Goal: Task Accomplishment & Management: Use online tool/utility

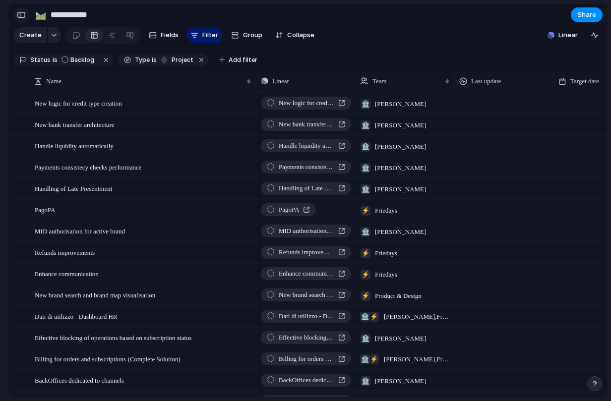
click at [18, 19] on button "button" at bounding box center [21, 15] width 16 height 16
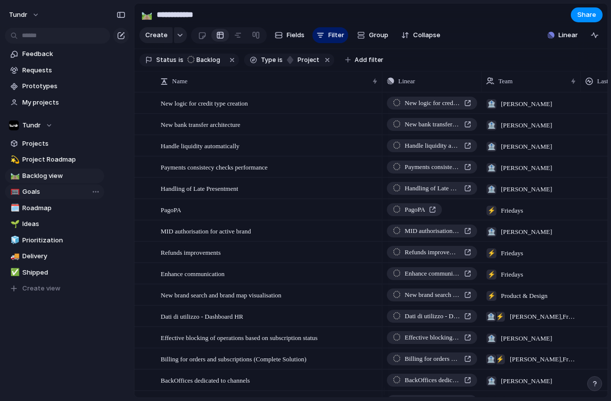
click at [45, 194] on span "Goals" at bounding box center [61, 192] width 78 height 10
type input "*****"
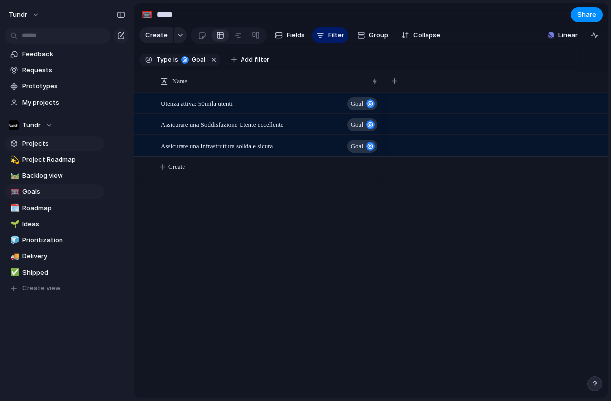
click at [51, 147] on span "Projects" at bounding box center [61, 144] width 78 height 10
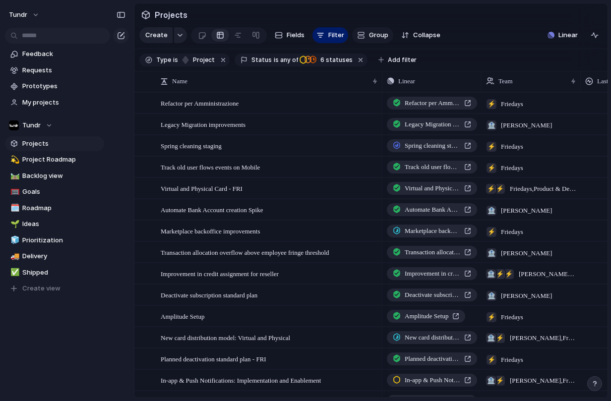
click at [379, 39] on span "Group" at bounding box center [378, 35] width 19 height 10
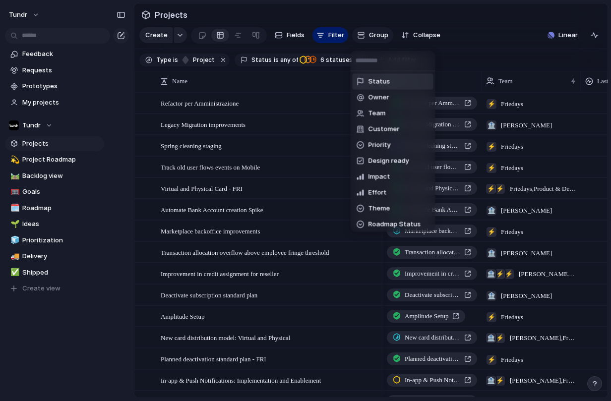
click at [379, 39] on div "Status Owner Team Customer Priority Design ready Impact Effort Theme Roadmap St…" at bounding box center [305, 200] width 611 height 401
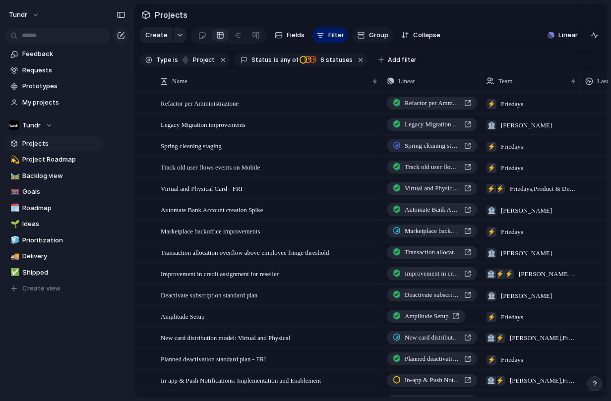
click at [376, 40] on span "Group" at bounding box center [378, 35] width 19 height 10
click at [376, 40] on div "Status Owner Team Customer Priority Design ready Impact Effort Theme Roadmap St…" at bounding box center [305, 200] width 611 height 401
click at [252, 39] on div at bounding box center [256, 35] width 8 height 16
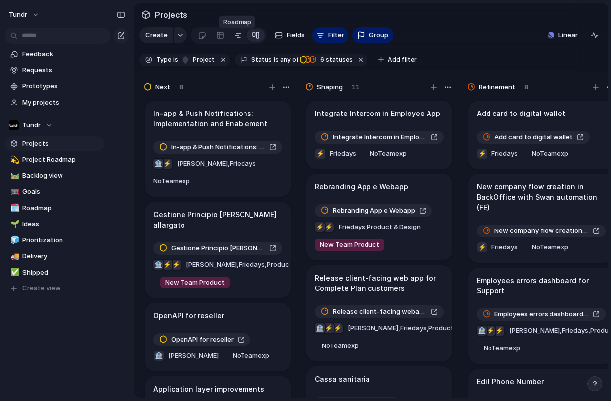
click at [238, 39] on div at bounding box center [238, 35] width 8 height 16
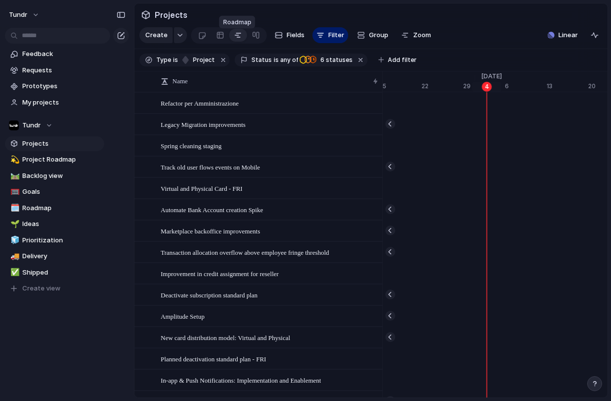
scroll to position [0, 6429]
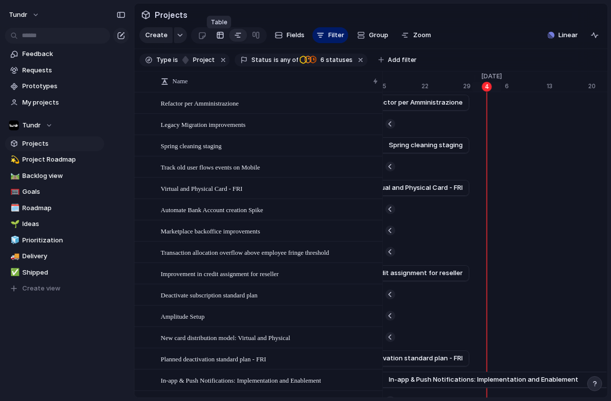
click at [219, 38] on div at bounding box center [220, 35] width 8 height 16
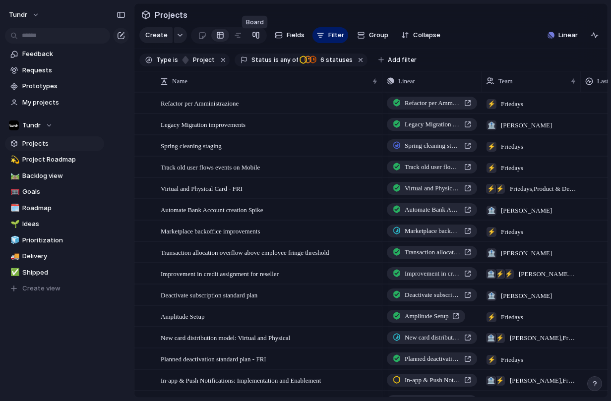
click at [260, 39] on link at bounding box center [256, 35] width 18 height 16
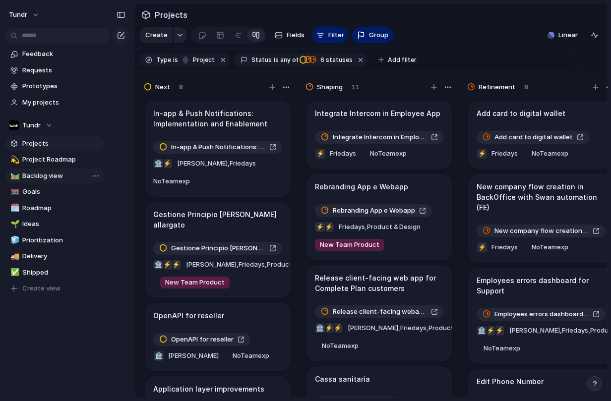
click at [49, 178] on span "Backlog view" at bounding box center [61, 176] width 78 height 10
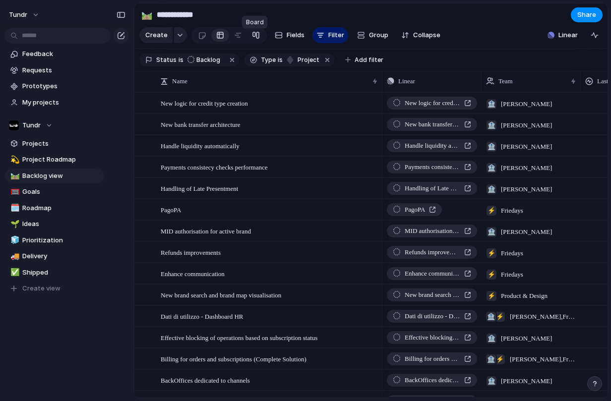
click at [254, 38] on div at bounding box center [256, 35] width 8 height 16
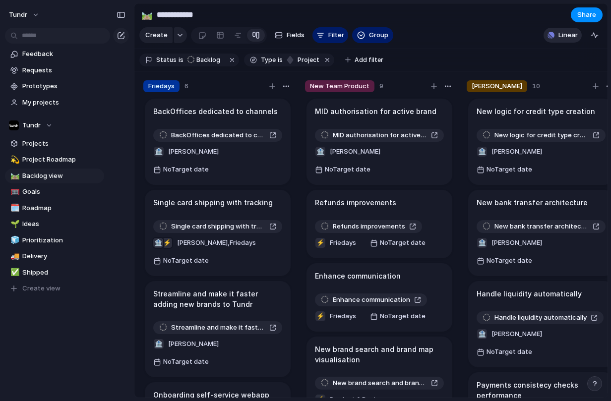
click at [552, 39] on div "button" at bounding box center [550, 35] width 7 height 7
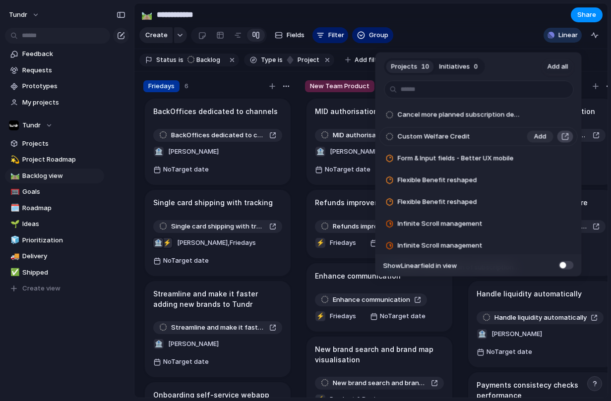
click at [560, 138] on button "button" at bounding box center [565, 137] width 11 height 12
click at [535, 136] on span "Add" at bounding box center [540, 137] width 12 height 10
click at [534, 138] on span "Add" at bounding box center [540, 137] width 12 height 10
click at [534, 116] on span "Add" at bounding box center [540, 115] width 12 height 10
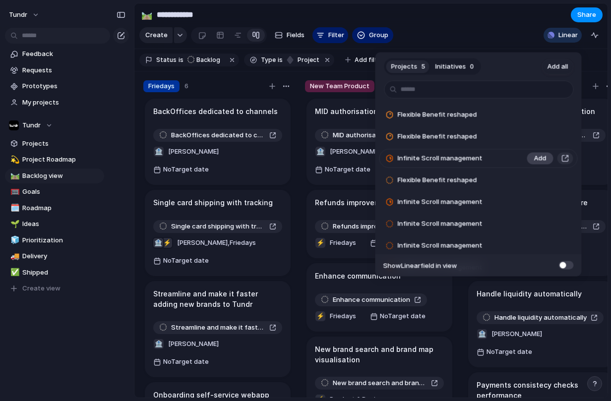
click at [528, 157] on button "Add" at bounding box center [540, 159] width 26 height 12
click at [539, 162] on span "Add" at bounding box center [540, 159] width 12 height 10
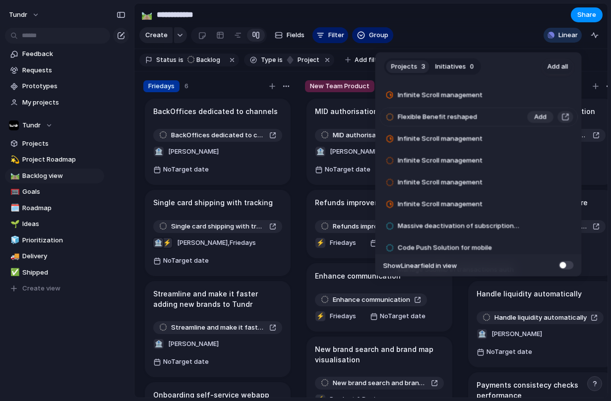
scroll to position [90, 0]
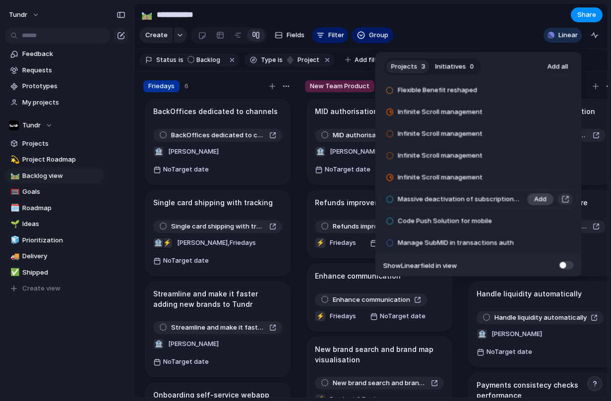
click at [534, 203] on span "Add" at bounding box center [540, 200] width 12 height 10
click at [534, 218] on span "Add" at bounding box center [540, 222] width 12 height 10
click at [534, 245] on span "Add" at bounding box center [540, 243] width 12 height 10
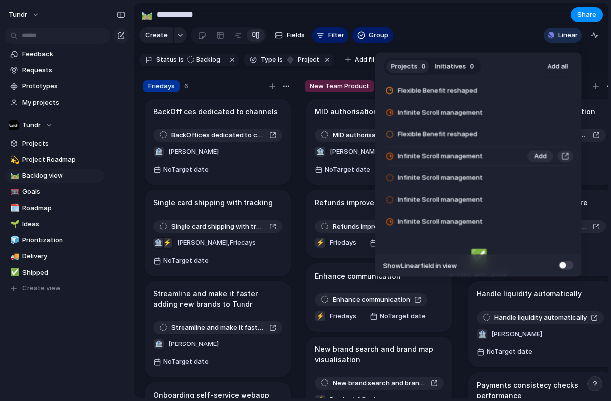
scroll to position [0, 0]
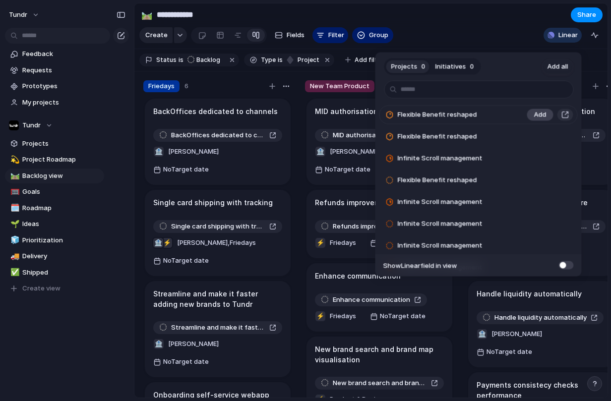
click at [536, 114] on span "Add" at bounding box center [540, 115] width 12 height 10
click at [539, 132] on span "Add" at bounding box center [540, 137] width 12 height 10
click at [535, 177] on span "Add" at bounding box center [540, 181] width 12 height 10
click at [534, 203] on span "Add" at bounding box center [540, 202] width 12 height 10
click at [531, 214] on ul "Flexible Benefit reshaped Add Flexible Benefit reshaped Add Infinite Scroll man…" at bounding box center [478, 179] width 206 height 196
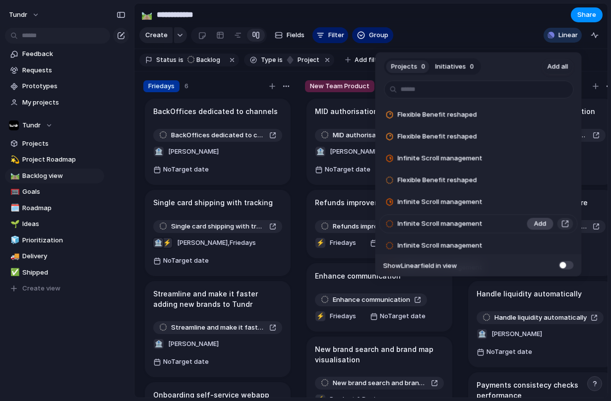
click at [534, 219] on span "Add" at bounding box center [540, 224] width 12 height 10
click at [538, 244] on span "Add" at bounding box center [540, 246] width 12 height 10
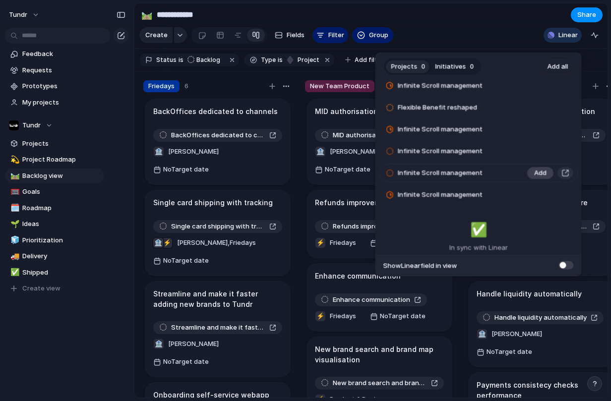
click at [534, 176] on span "Add" at bounding box center [540, 173] width 12 height 10
click at [534, 191] on span "Add" at bounding box center [540, 195] width 12 height 10
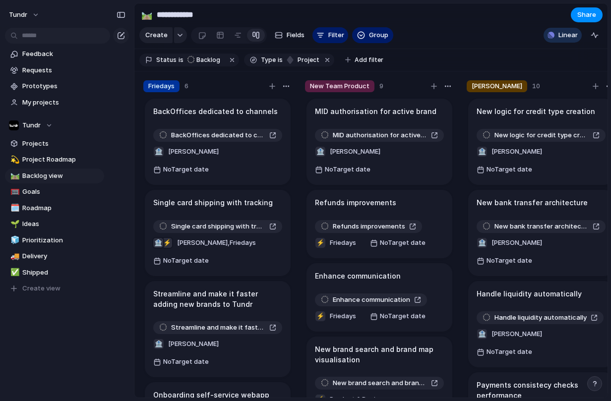
click at [55, 332] on div "Projects 0 Initiatives 0 Add all Flexible Benefit reshaped Add Flexible Benefit…" at bounding box center [305, 200] width 611 height 401
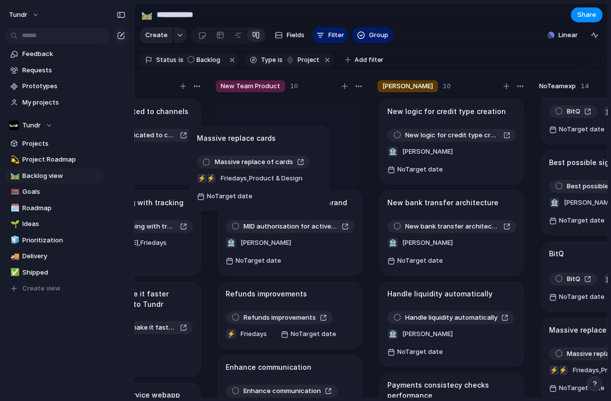
scroll to position [0, 82]
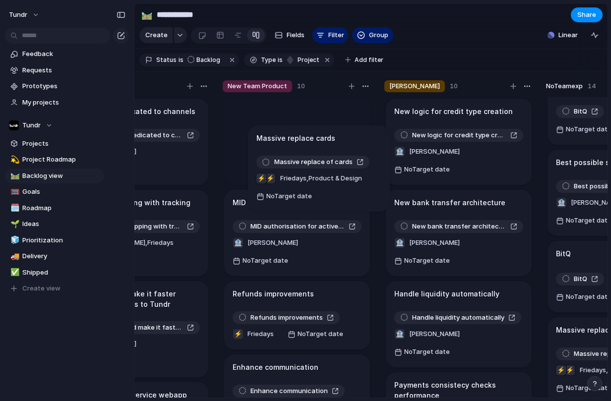
drag, startPoint x: 511, startPoint y: 179, endPoint x: 307, endPoint y: 148, distance: 205.7
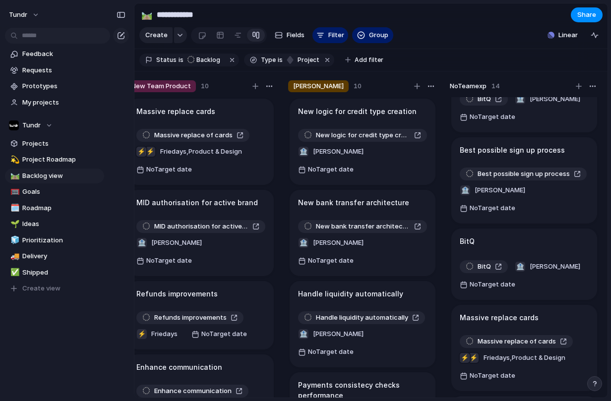
scroll to position [44, 0]
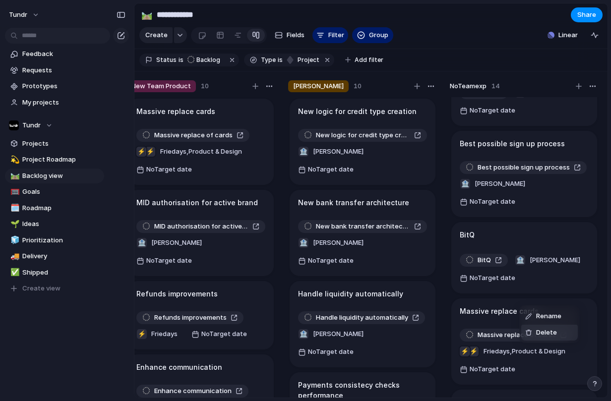
click at [537, 332] on span "Delete" at bounding box center [546, 333] width 21 height 10
click at [555, 330] on span "Best possible sign up process" at bounding box center [523, 335] width 92 height 10
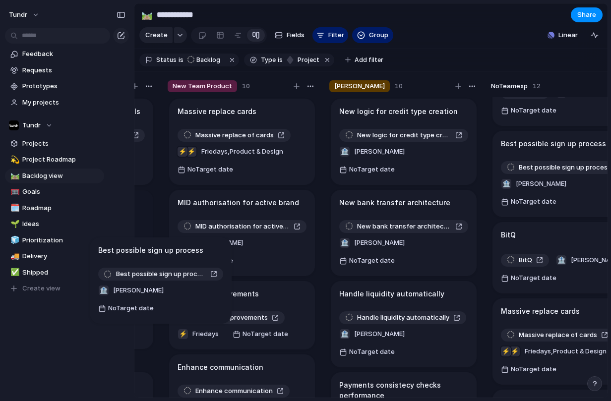
scroll to position [0, 0]
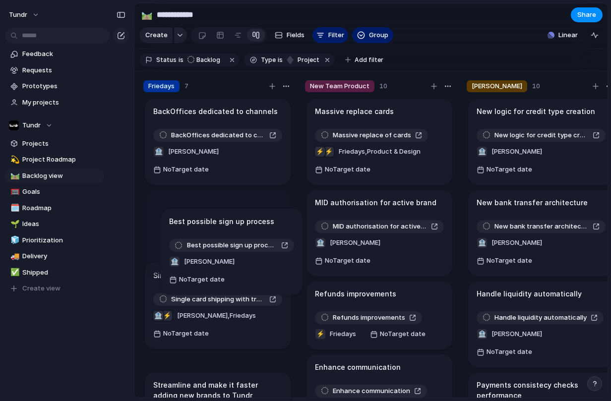
drag, startPoint x: 503, startPoint y: 303, endPoint x: 212, endPoint y: 225, distance: 302.0
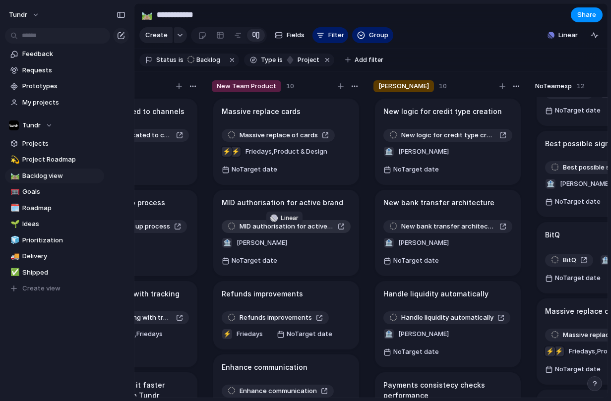
scroll to position [0, 179]
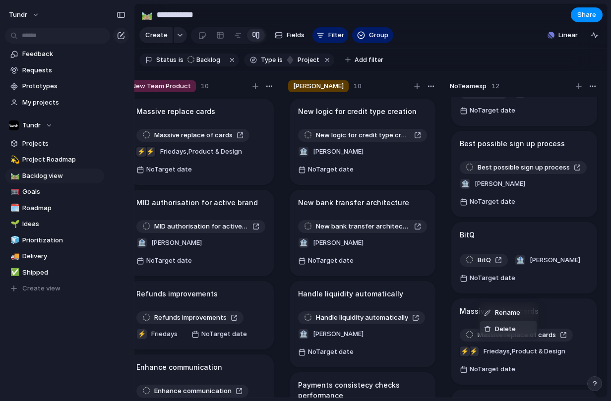
click at [493, 327] on div "Delete" at bounding box center [500, 329] width 32 height 10
click at [510, 333] on li "Delete" at bounding box center [526, 328] width 57 height 16
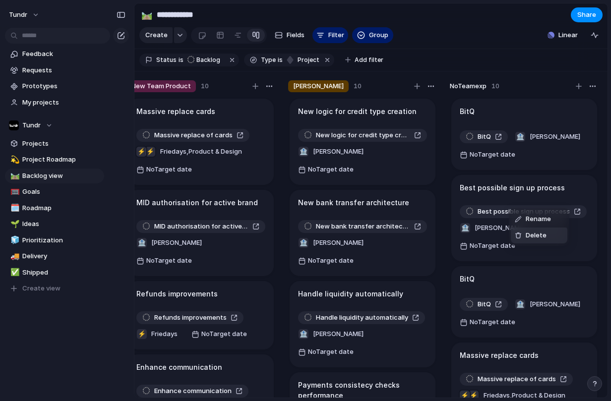
click at [519, 234] on div at bounding box center [518, 235] width 7 height 7
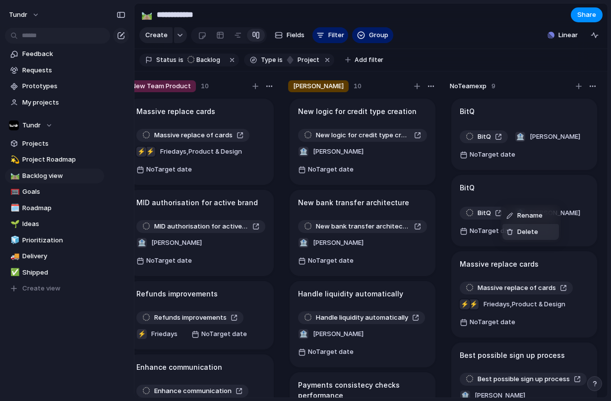
click at [514, 234] on div "Delete" at bounding box center [522, 232] width 32 height 10
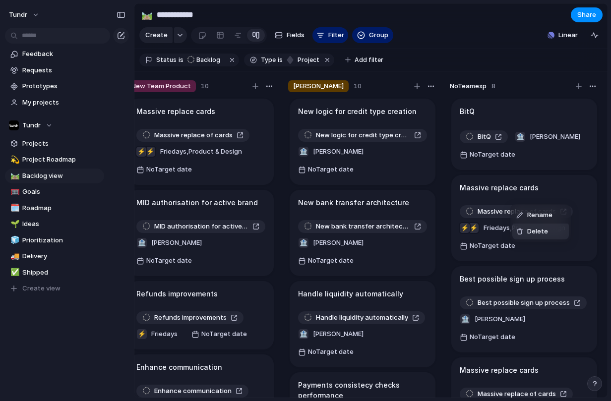
click at [520, 230] on div at bounding box center [519, 231] width 7 height 7
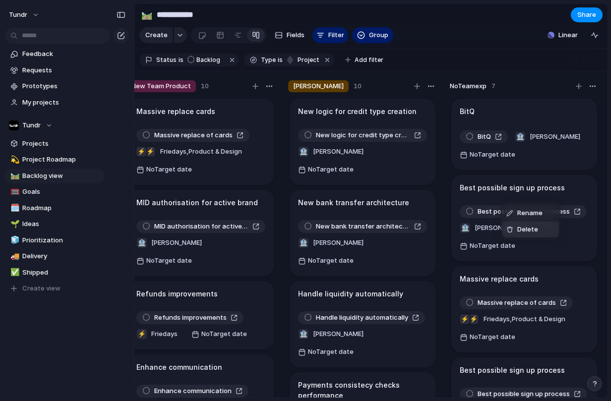
click at [514, 230] on div "Delete" at bounding box center [522, 230] width 32 height 10
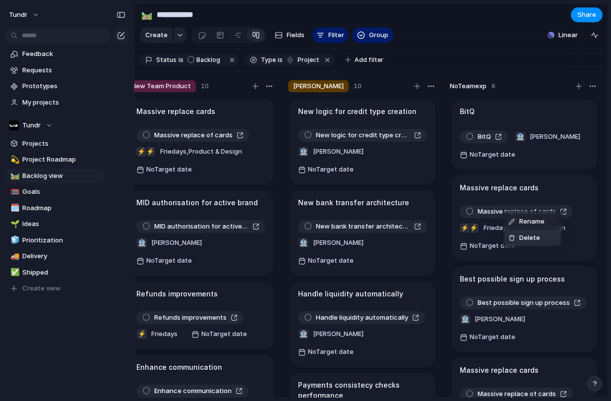
click at [519, 236] on span "Delete" at bounding box center [529, 238] width 21 height 10
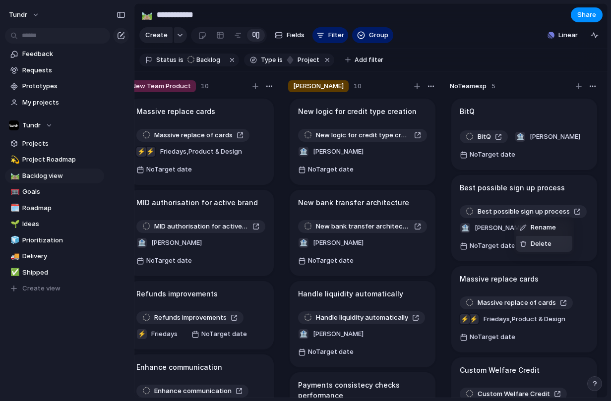
click at [522, 240] on div at bounding box center [523, 243] width 7 height 7
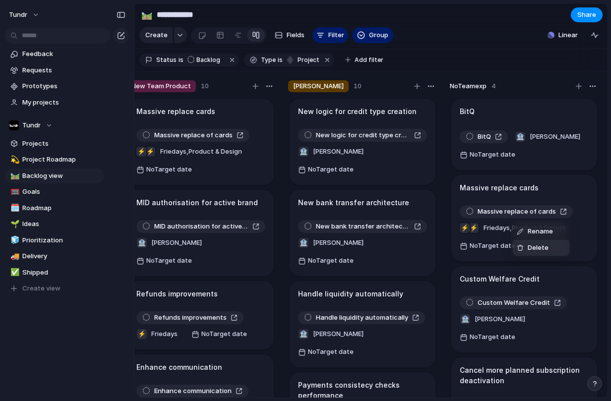
click at [524, 252] on div "Delete" at bounding box center [533, 248] width 32 height 10
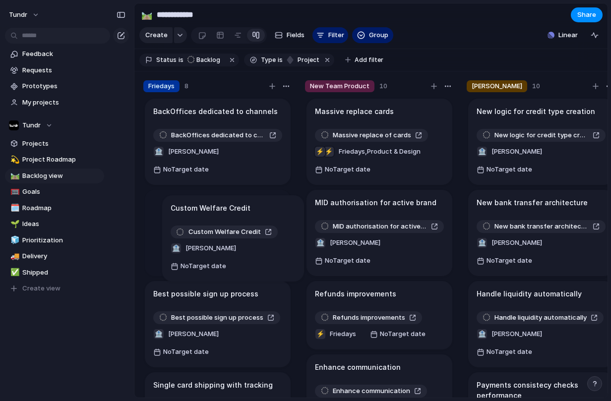
drag, startPoint x: 502, startPoint y: 201, endPoint x: 213, endPoint y: 214, distance: 289.4
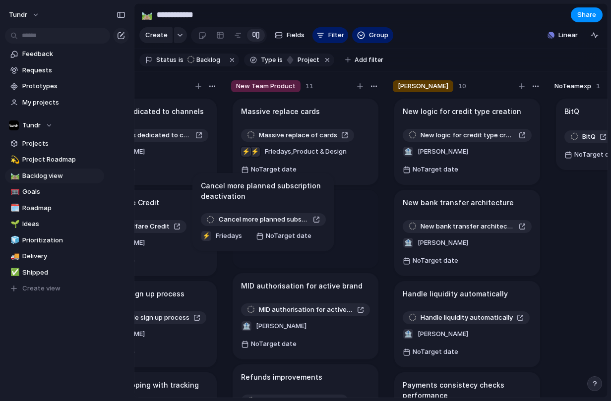
scroll to position [0, 73]
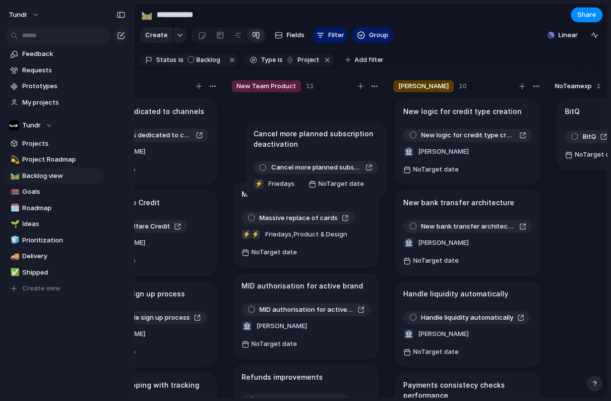
drag, startPoint x: 497, startPoint y: 203, endPoint x: 291, endPoint y: 142, distance: 215.1
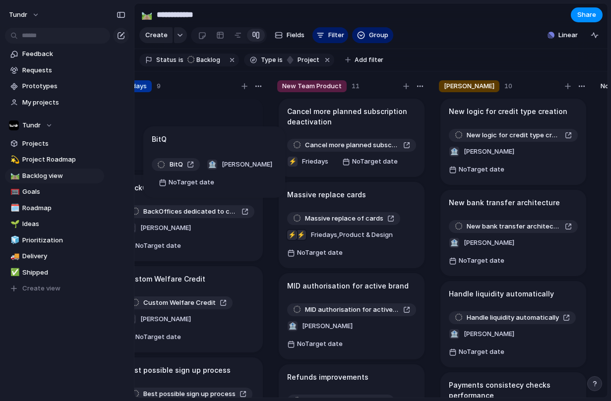
scroll to position [0, 0]
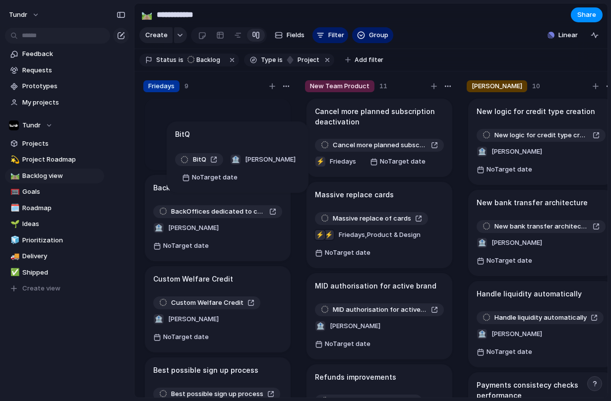
drag, startPoint x: 483, startPoint y: 121, endPoint x: 199, endPoint y: 137, distance: 285.0
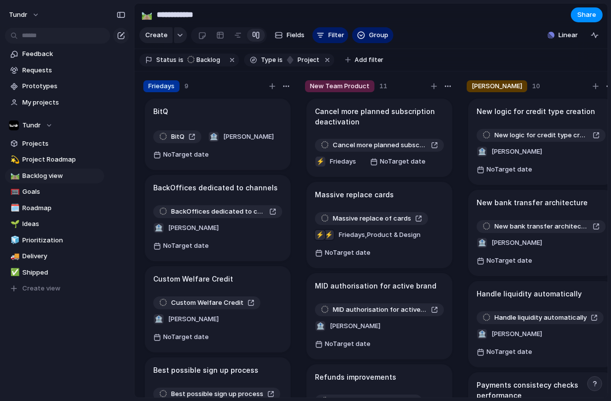
click at [498, 117] on h1 "New logic for credit type creation" at bounding box center [535, 111] width 119 height 11
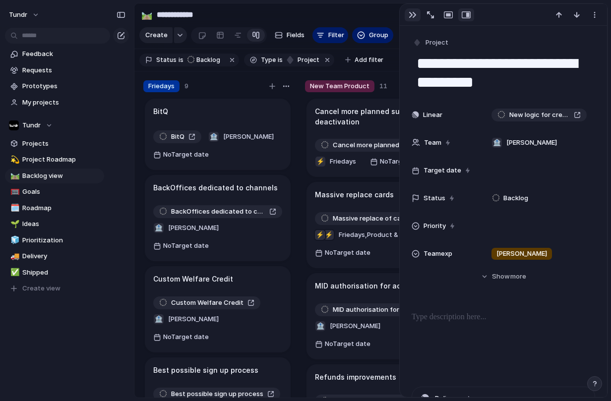
click at [410, 15] on div "button" at bounding box center [413, 15] width 8 height 8
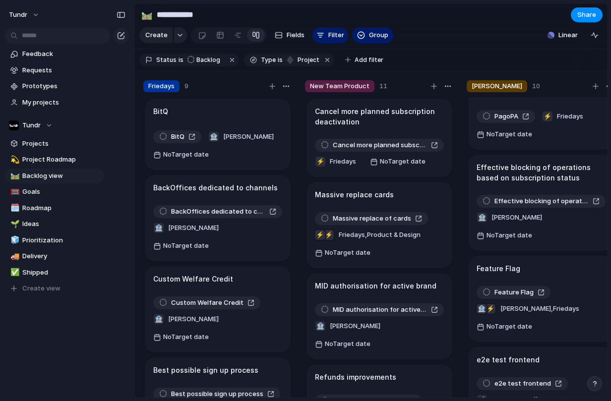
scroll to position [490, 0]
